Goal: Navigation & Orientation: Find specific page/section

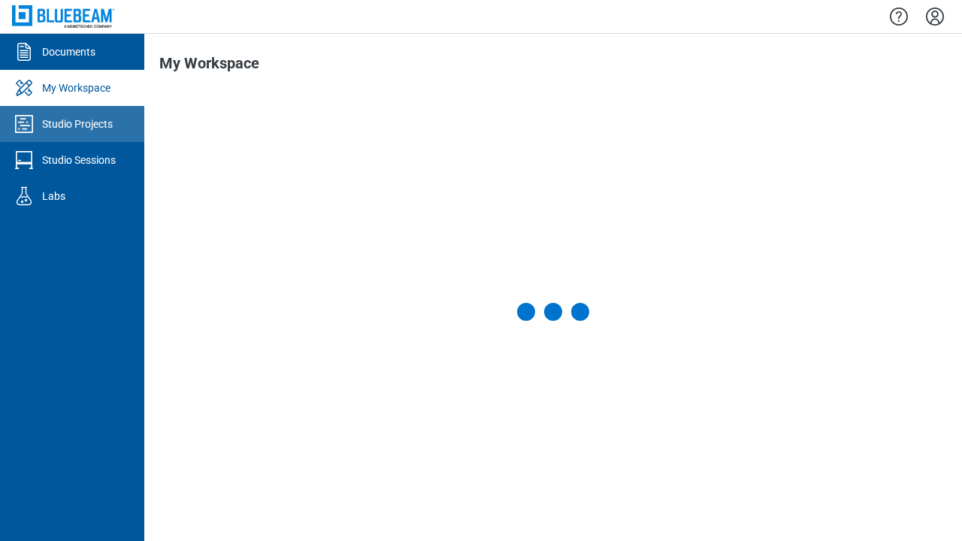
click at [72, 124] on div "Studio Projects" at bounding box center [77, 124] width 71 height 15
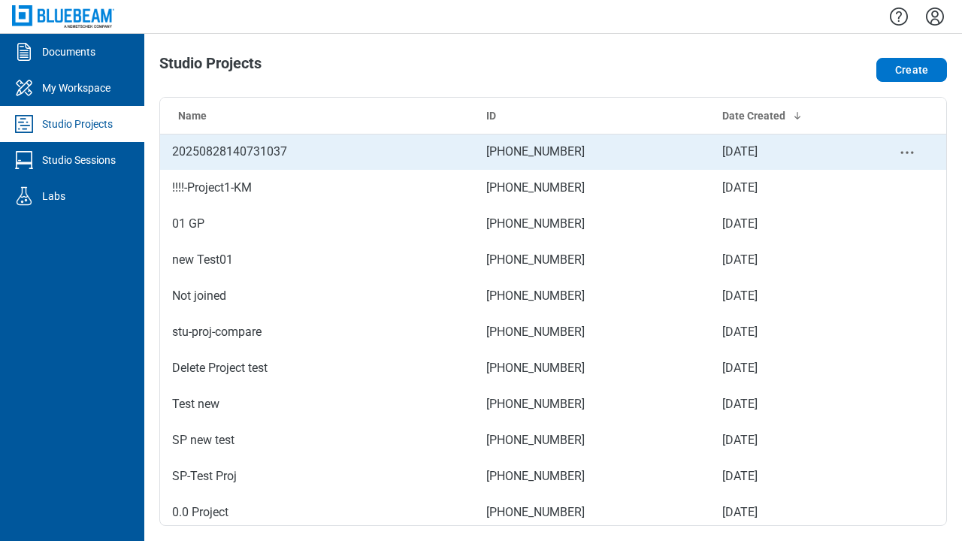
click at [547, 152] on td "[PHONE_NUMBER]" at bounding box center [592, 152] width 236 height 36
